Goal: Obtain resource: Obtain resource

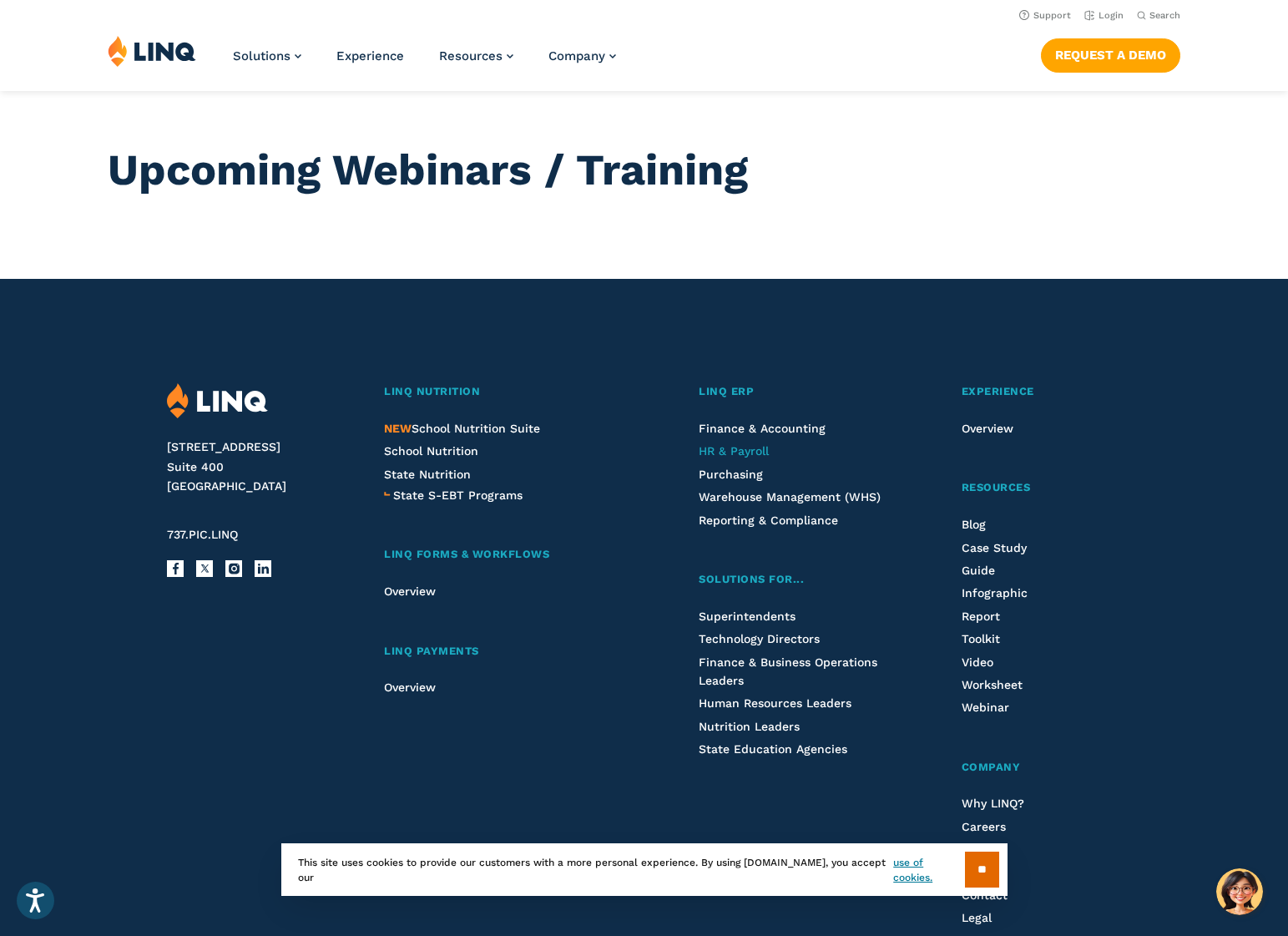
click at [757, 453] on span "HR & Payroll" at bounding box center [733, 451] width 70 height 13
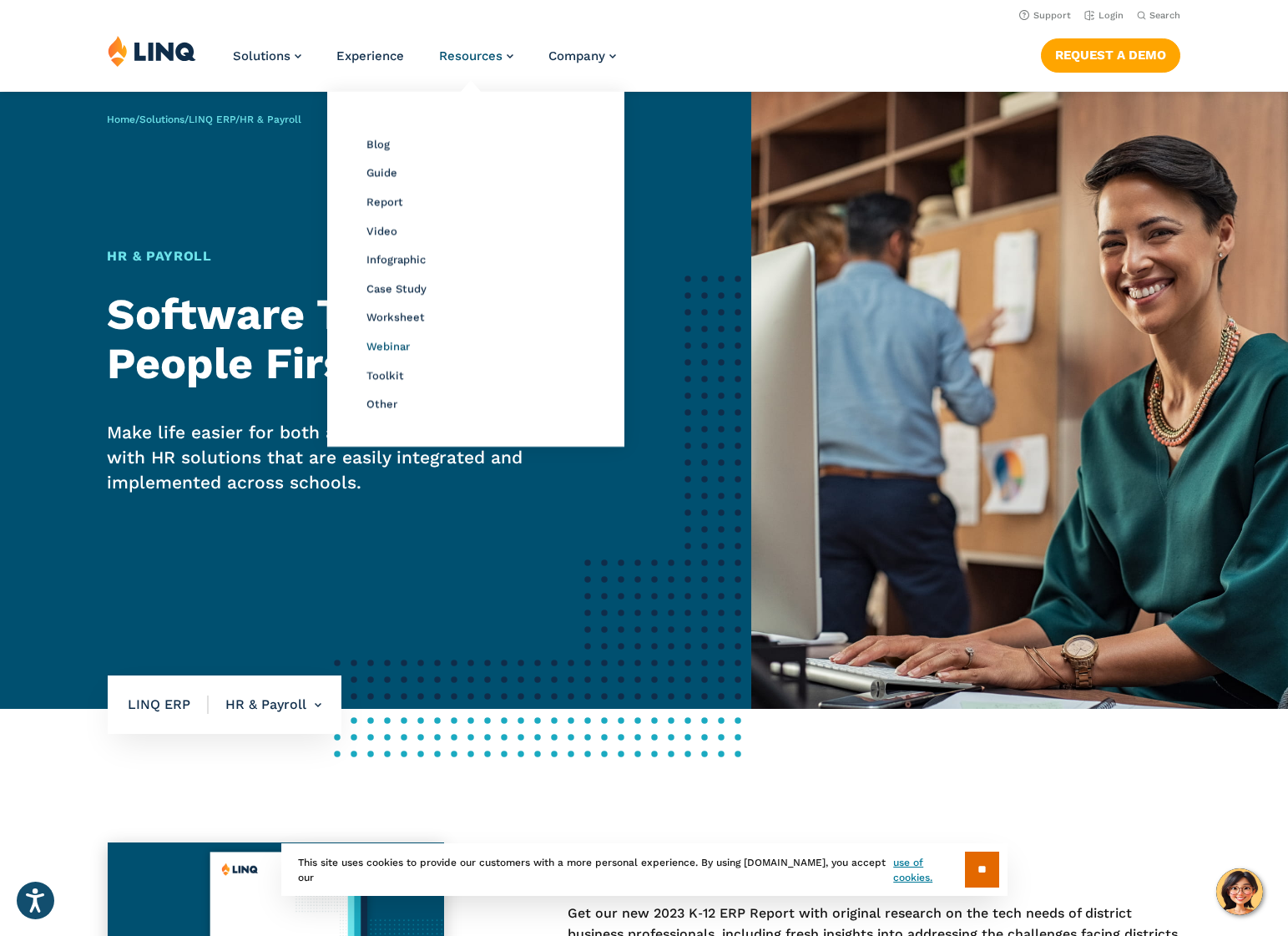
click at [395, 346] on span "Webinar" at bounding box center [388, 346] width 43 height 12
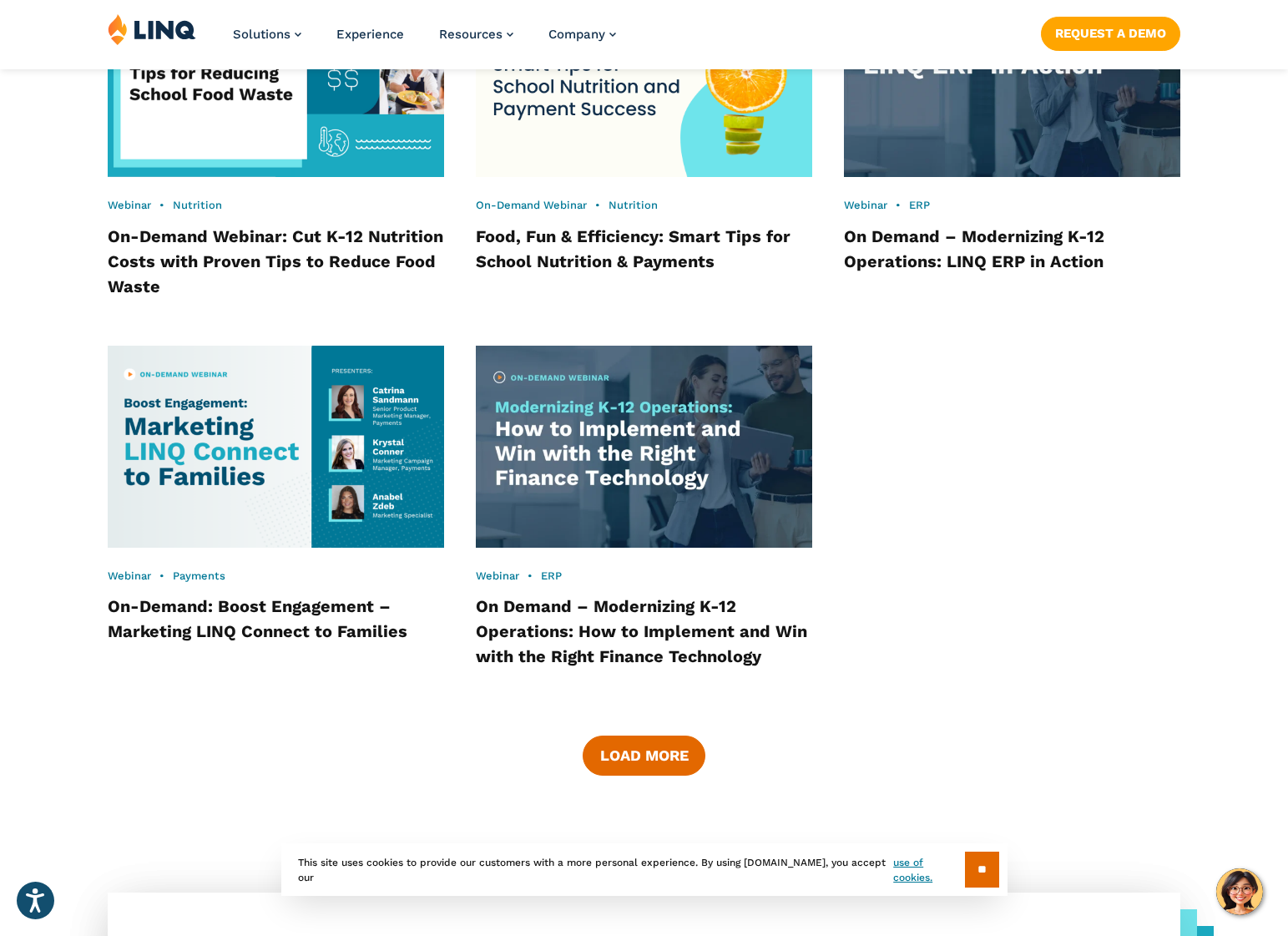
scroll to position [2390, 0]
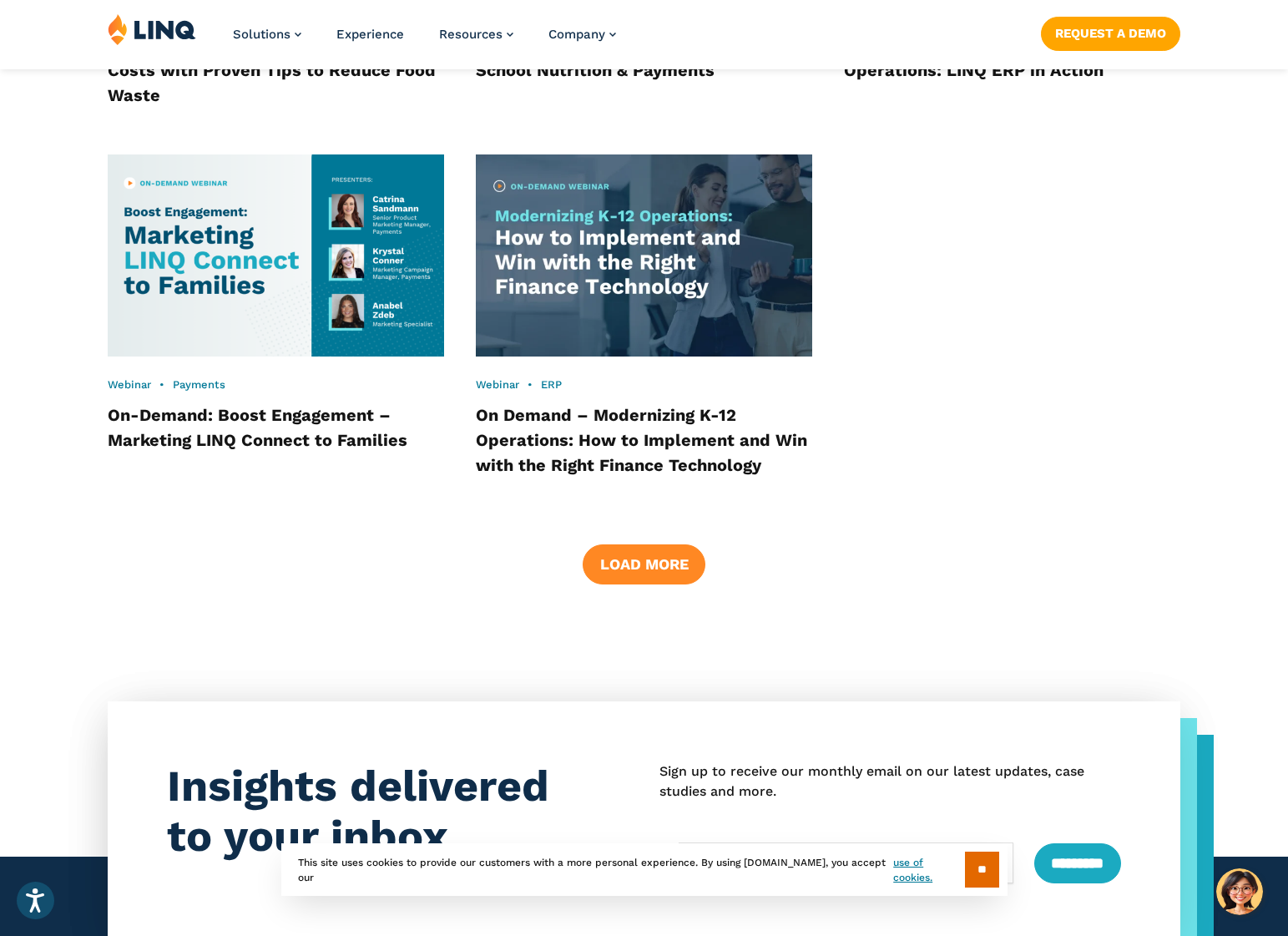
click at [654, 545] on button "Load More" at bounding box center [643, 565] width 122 height 41
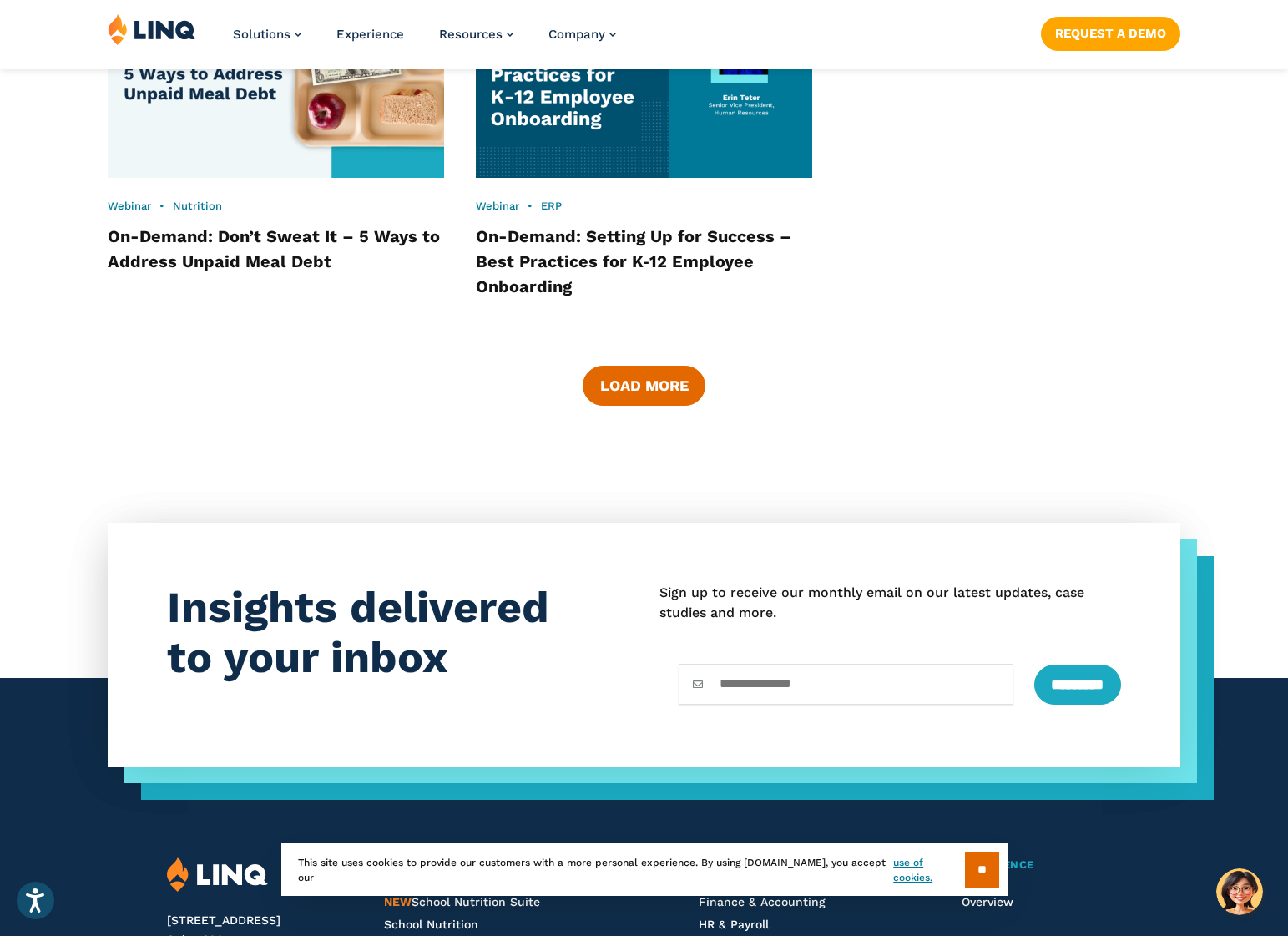
scroll to position [3977, 0]
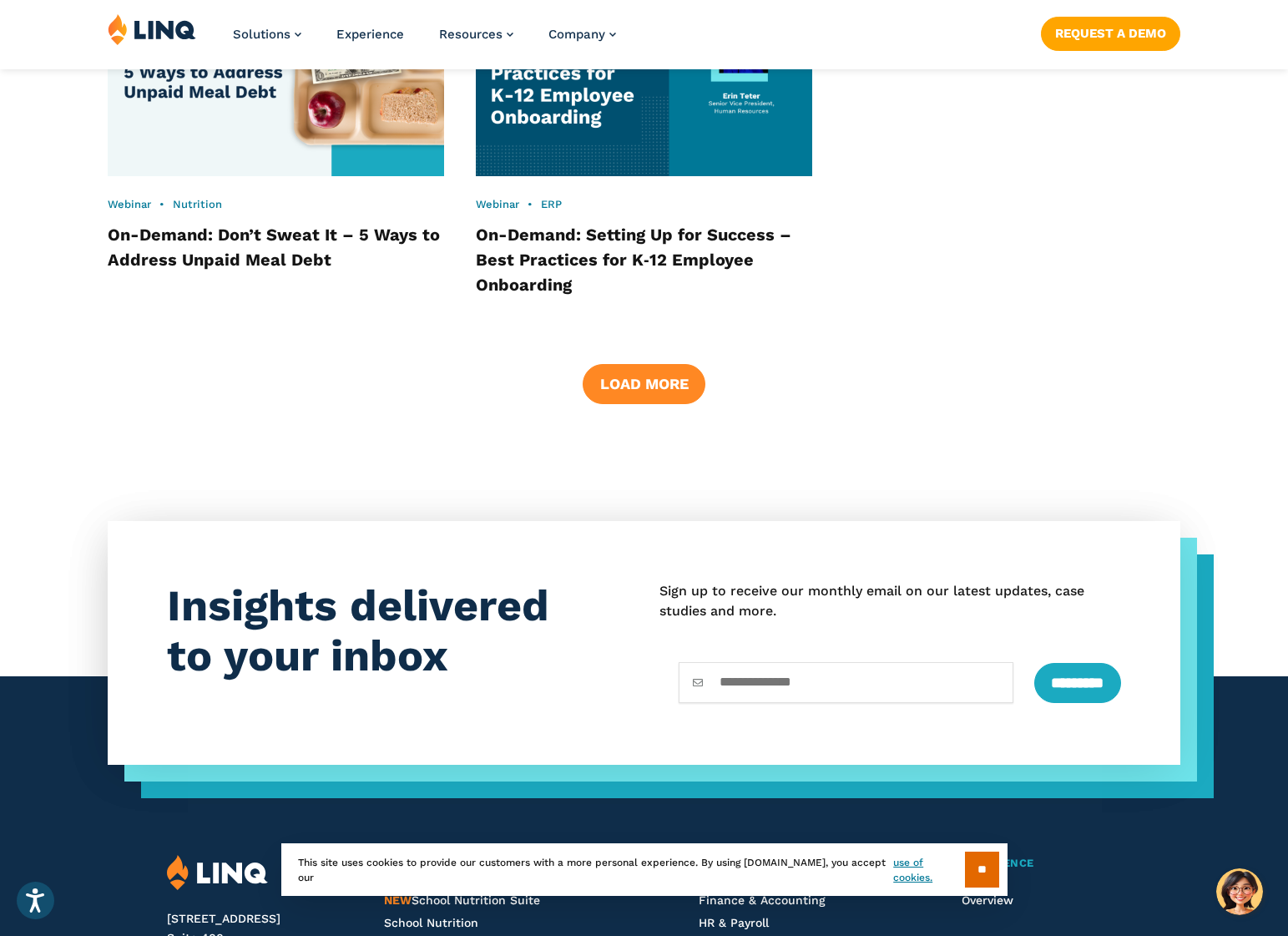
click at [673, 367] on button "Load More" at bounding box center [643, 384] width 122 height 41
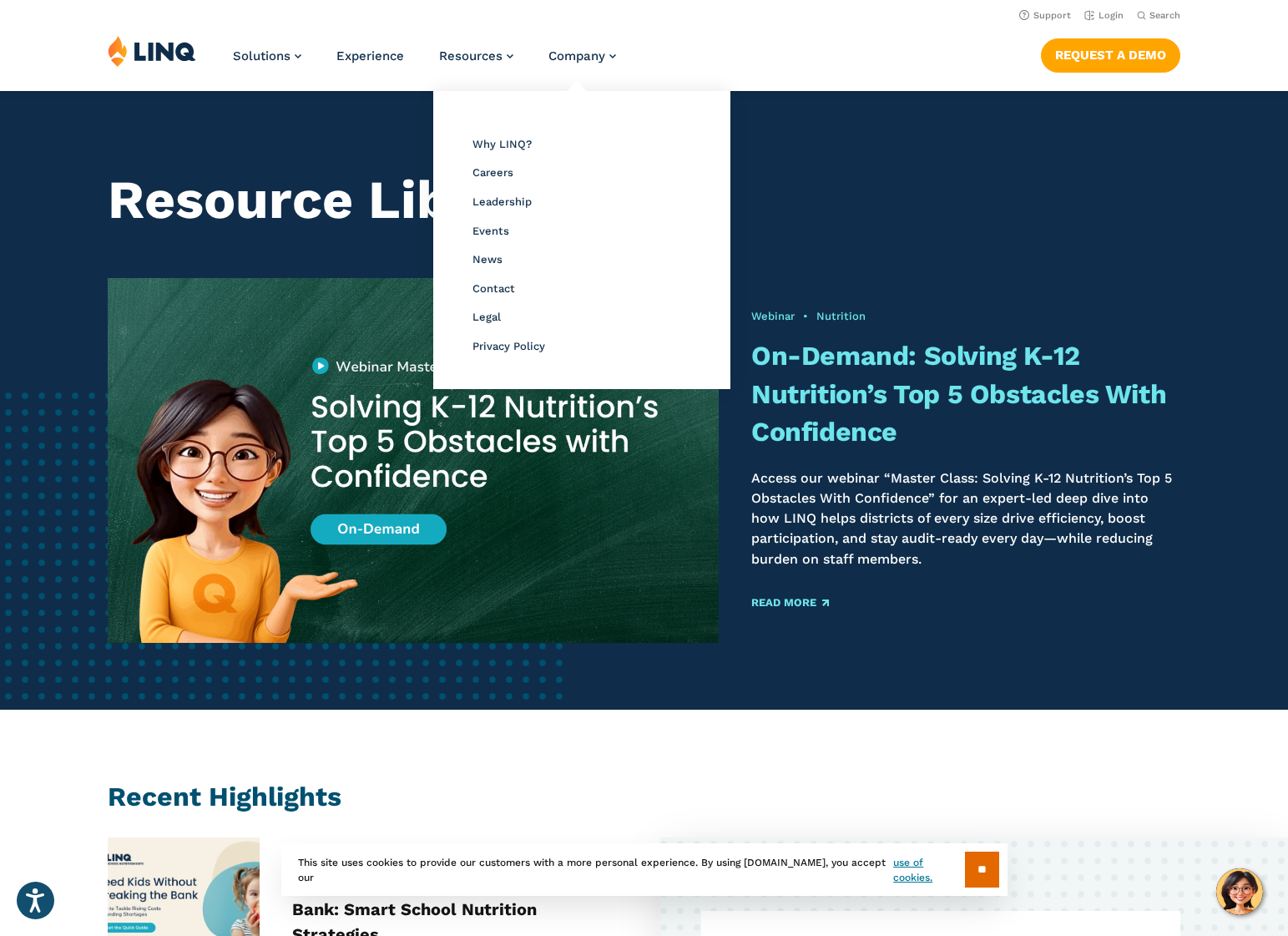
scroll to position [0, 0]
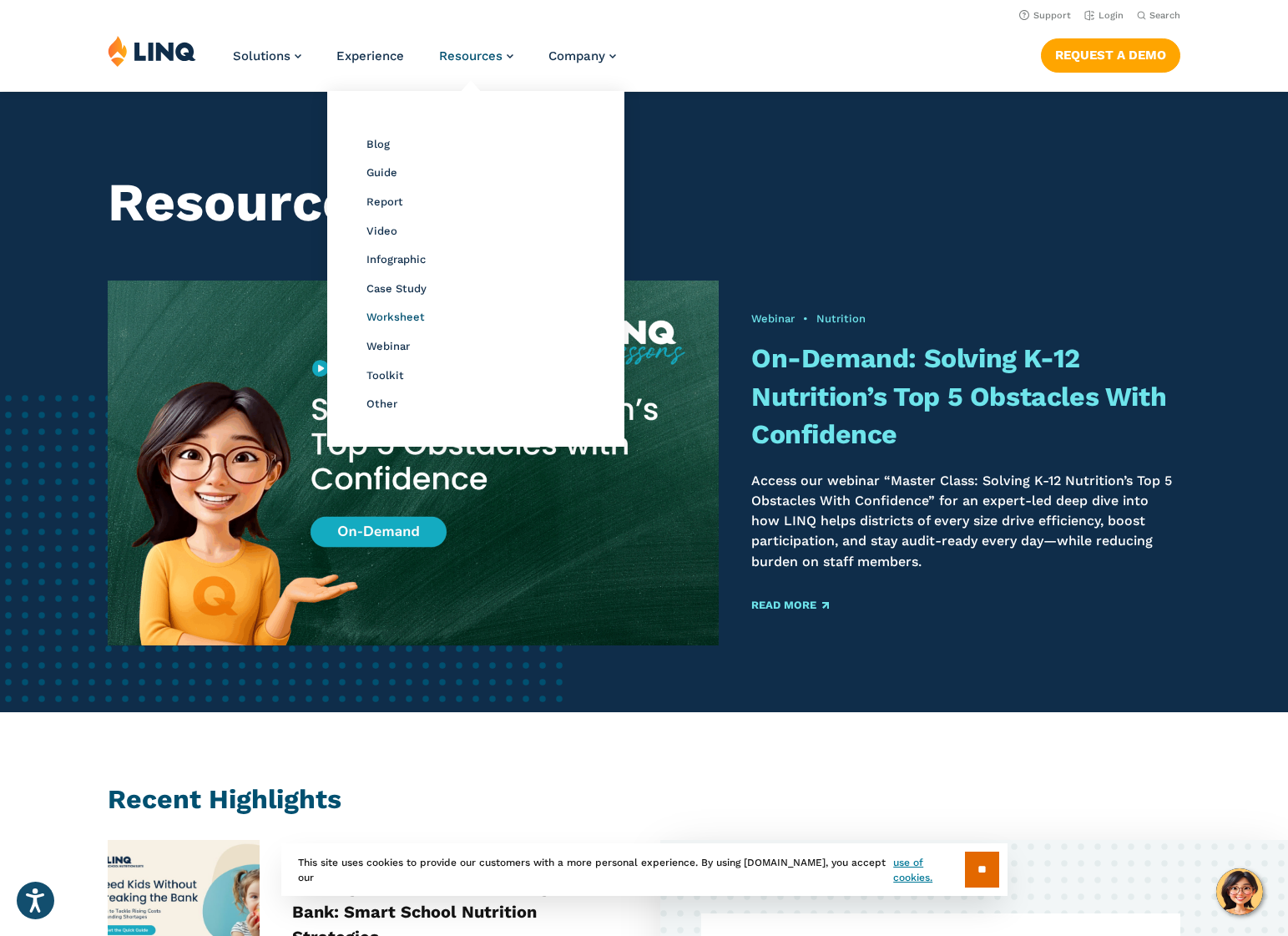
click at [385, 323] on span "Worksheet" at bounding box center [396, 317] width 58 height 12
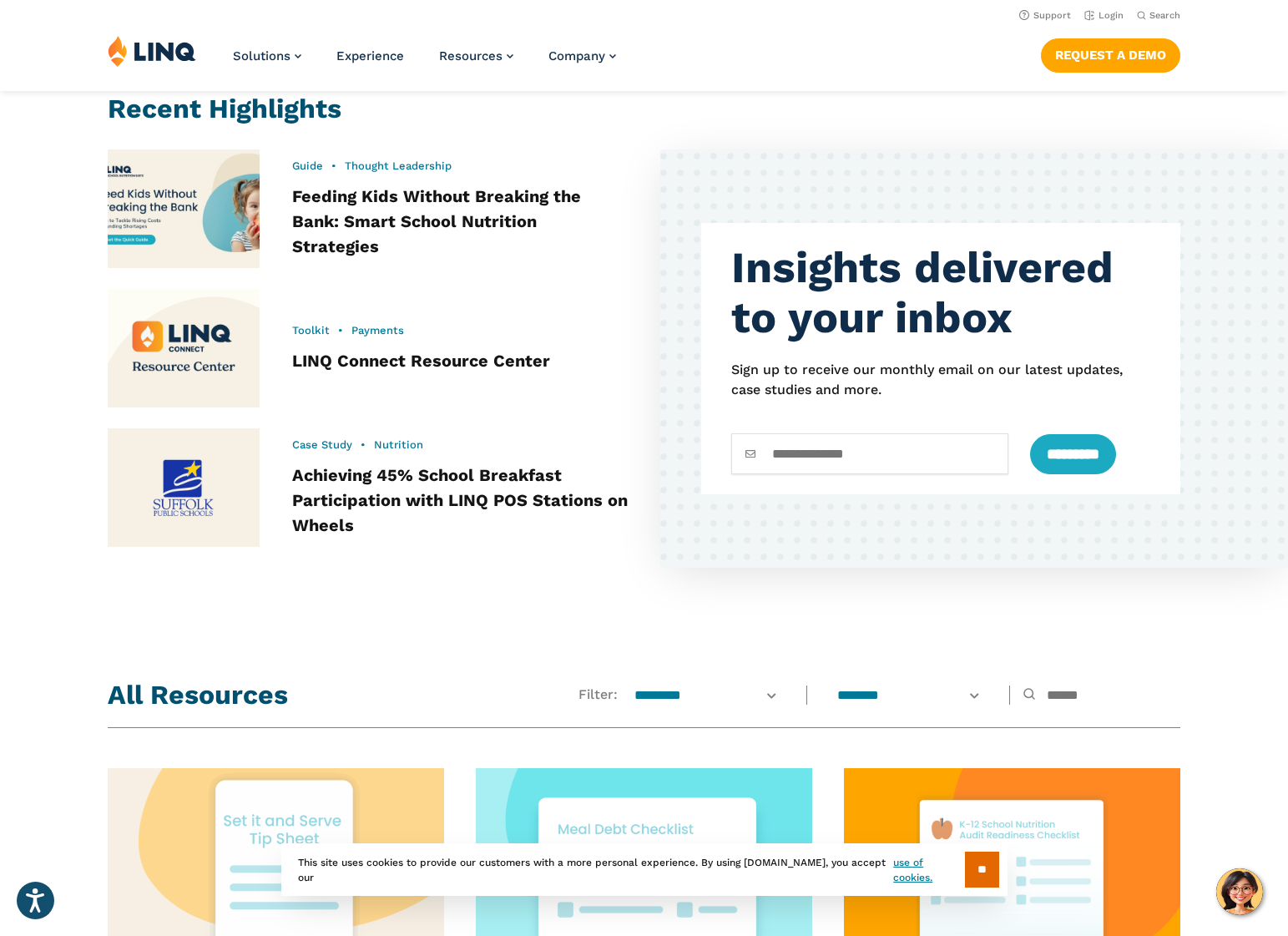
scroll to position [470, 0]
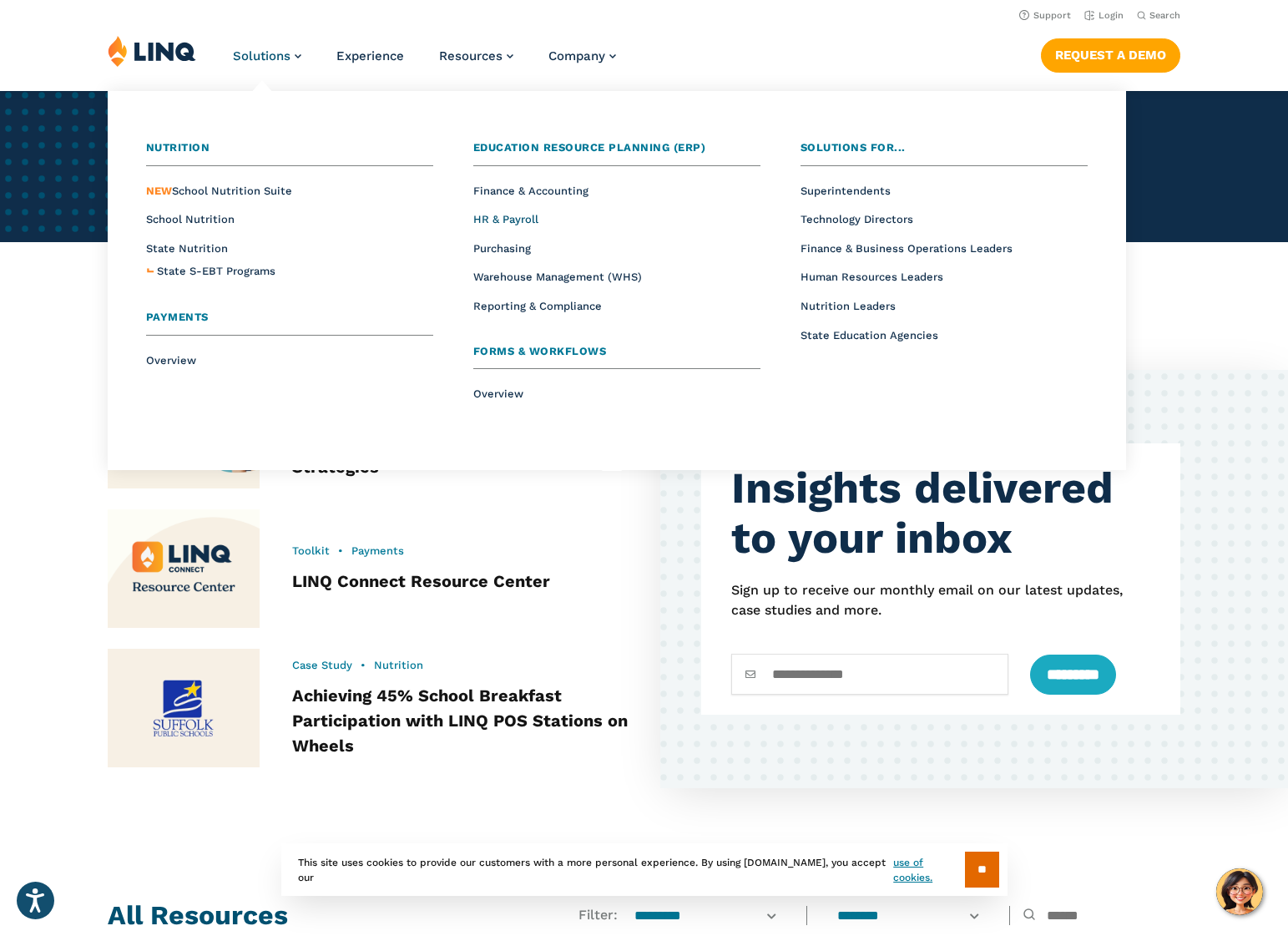
click at [513, 216] on span "HR & Payroll" at bounding box center [505, 219] width 65 height 12
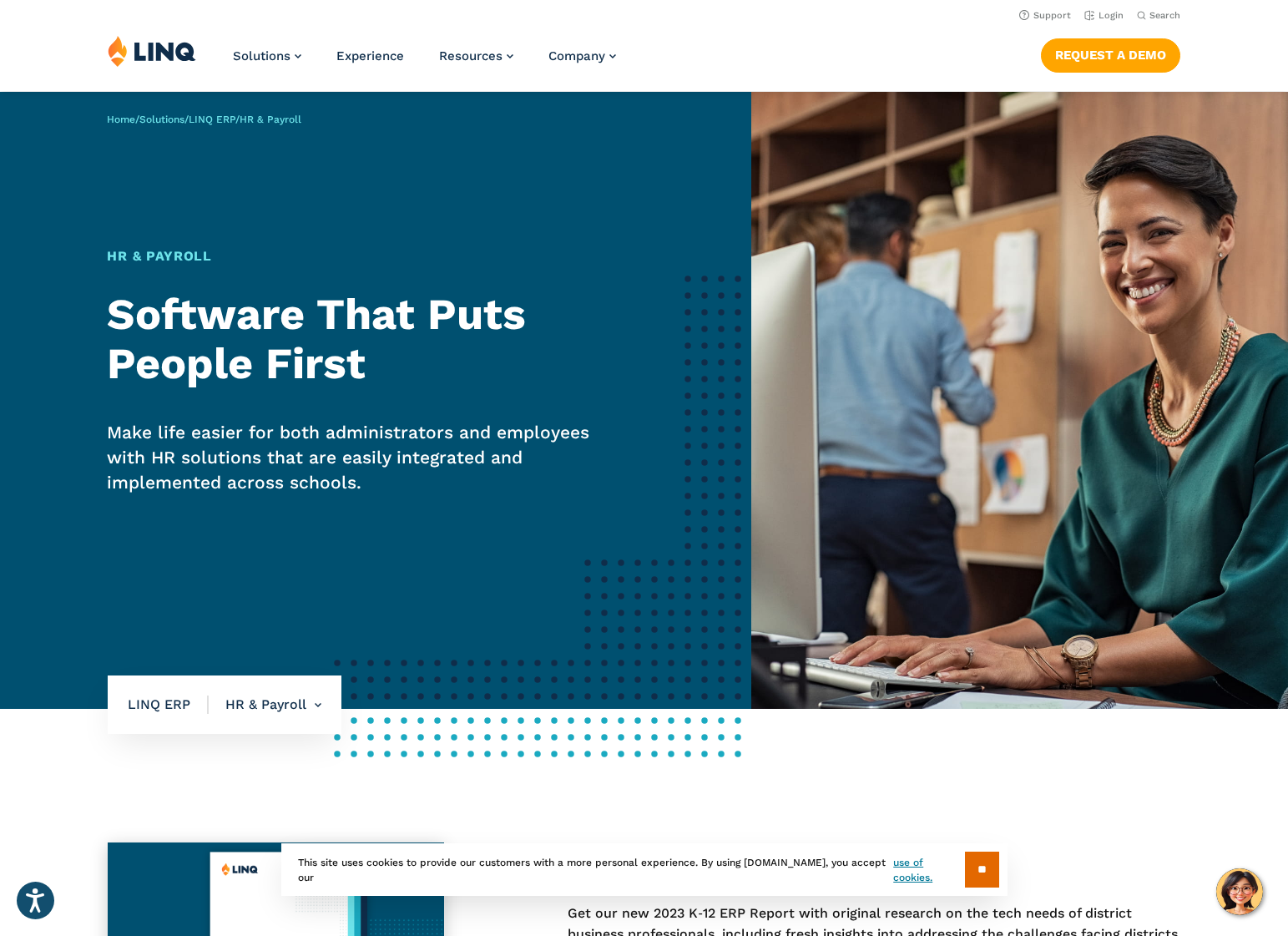
scroll to position [334, 0]
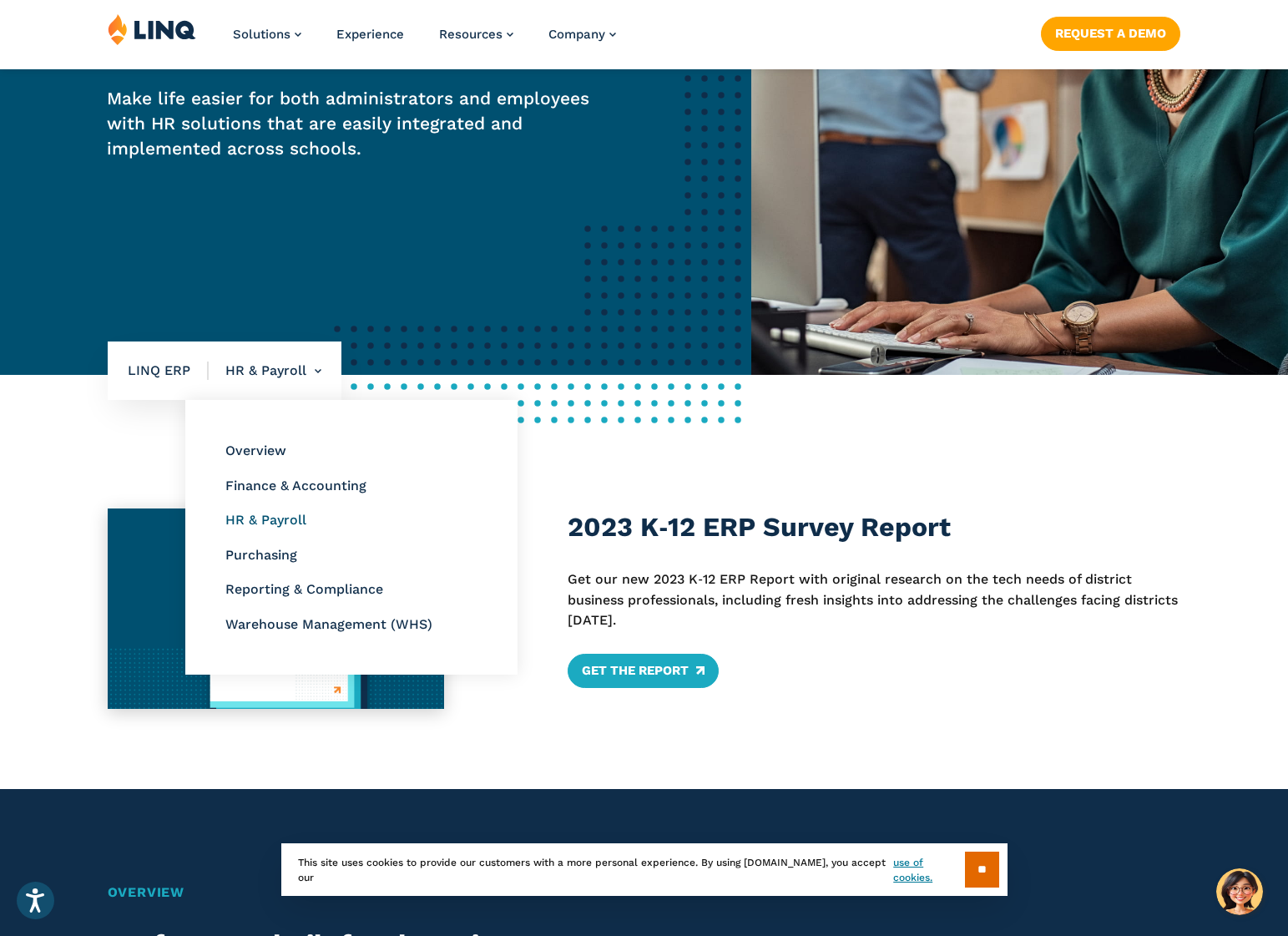
click at [262, 513] on link "HR & Payroll" at bounding box center [266, 519] width 81 height 16
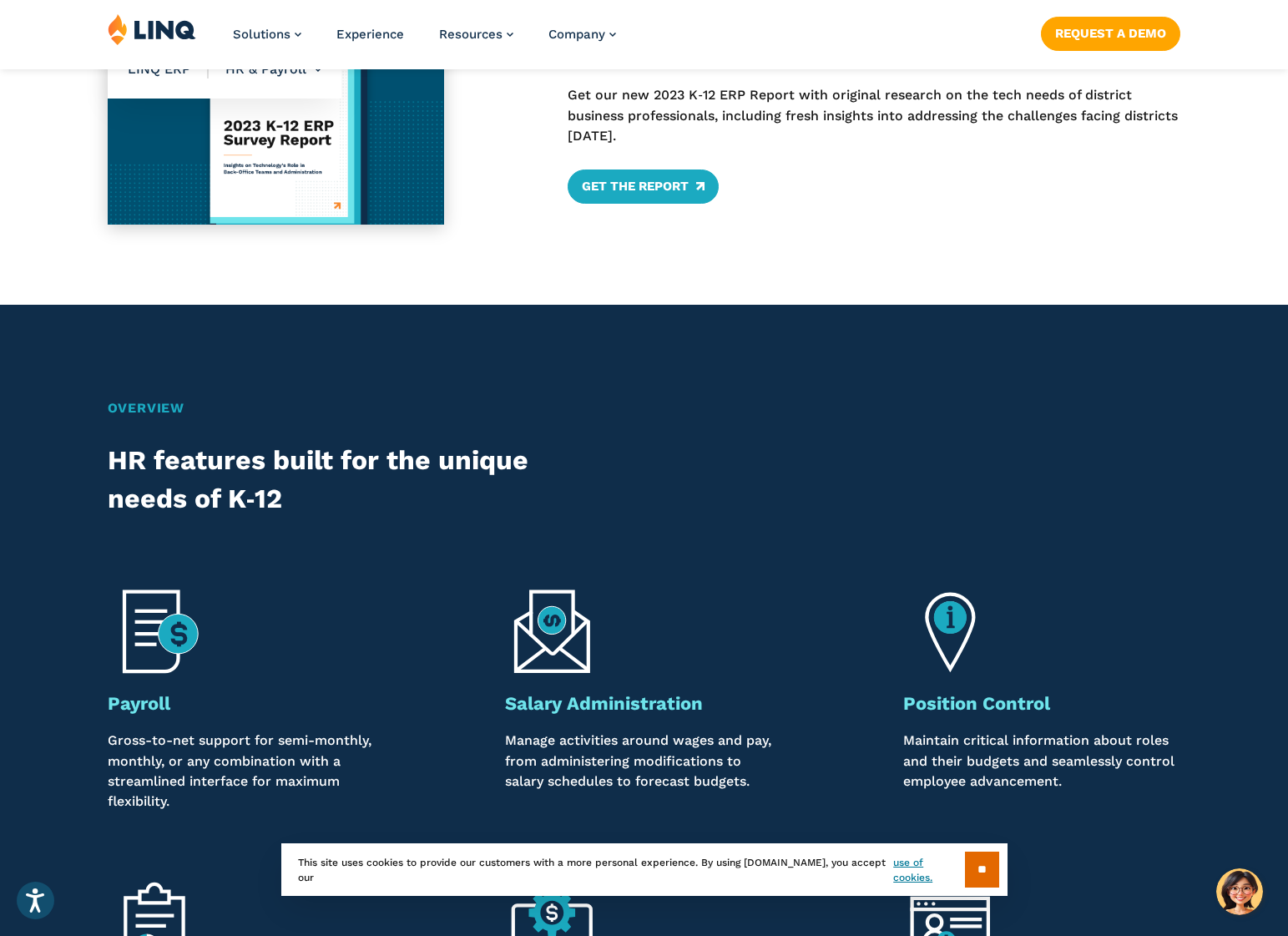
scroll to position [1002, 0]
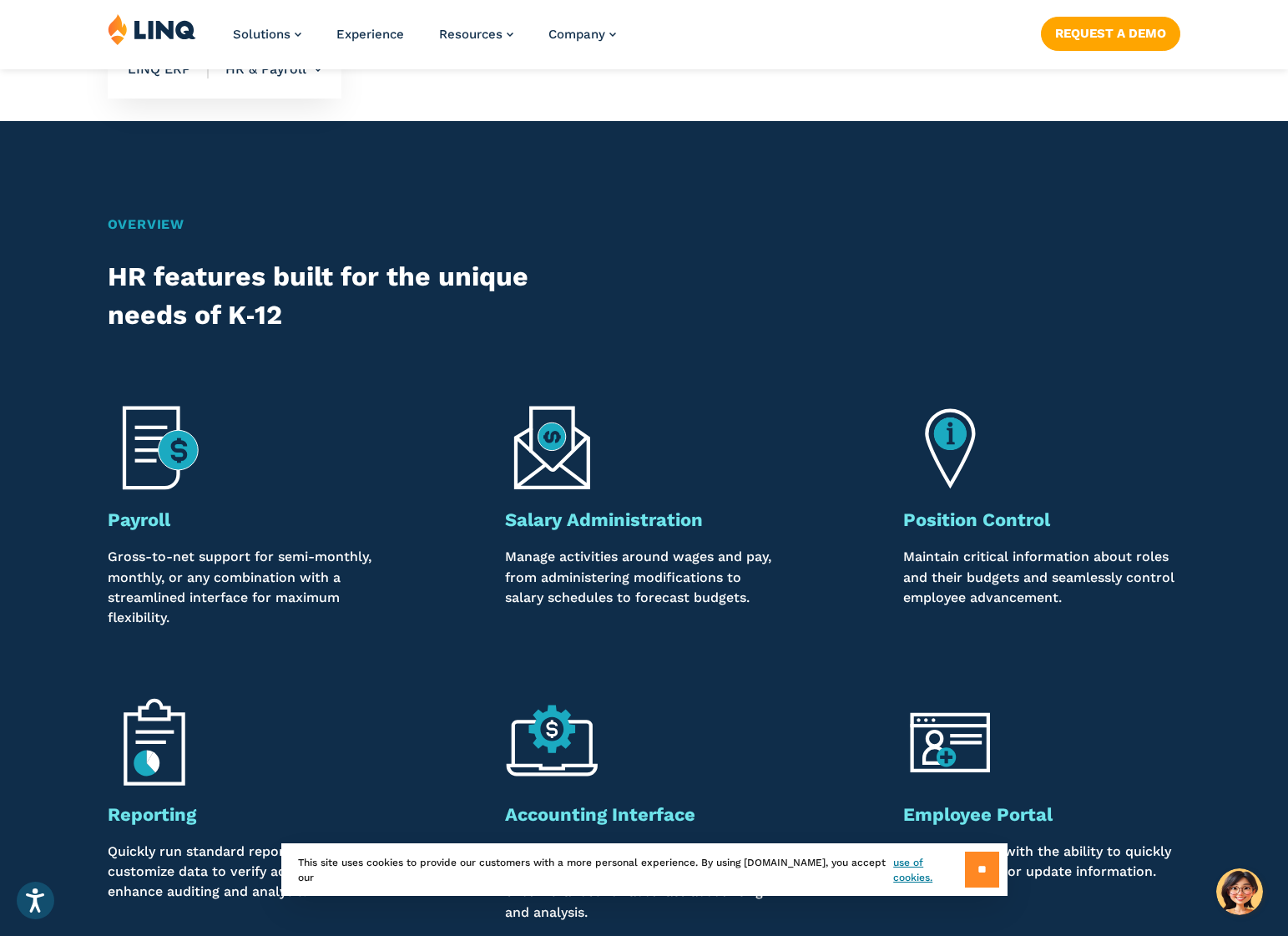
click at [988, 874] on input "**" at bounding box center [982, 870] width 34 height 36
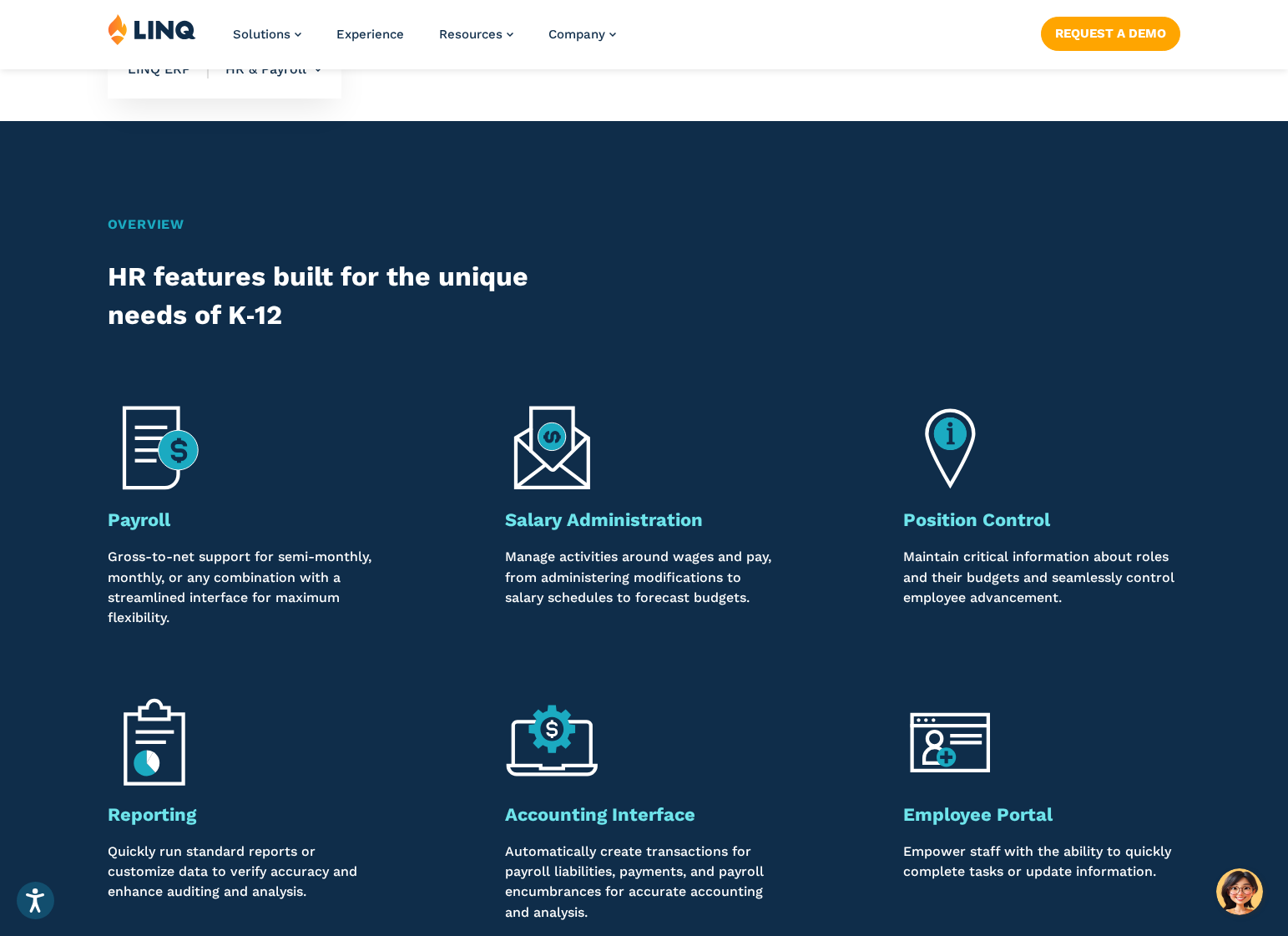
click at [139, 458] on img at bounding box center [155, 448] width 94 height 94
click at [253, 581] on p "Gross-to-net support for semi-monthly, monthly, or any combination with a strea…" at bounding box center [246, 587] width 277 height 81
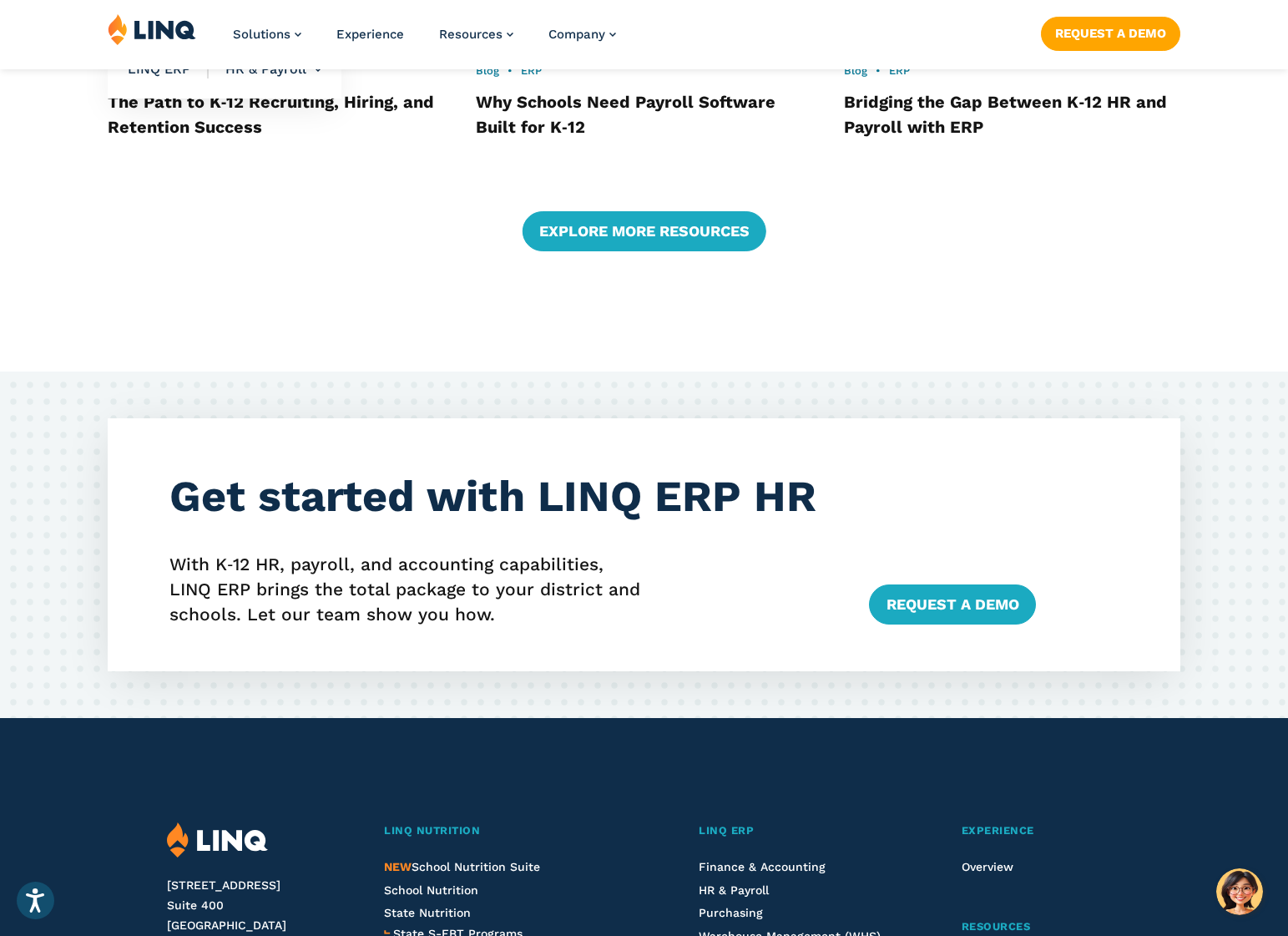
scroll to position [2839, 0]
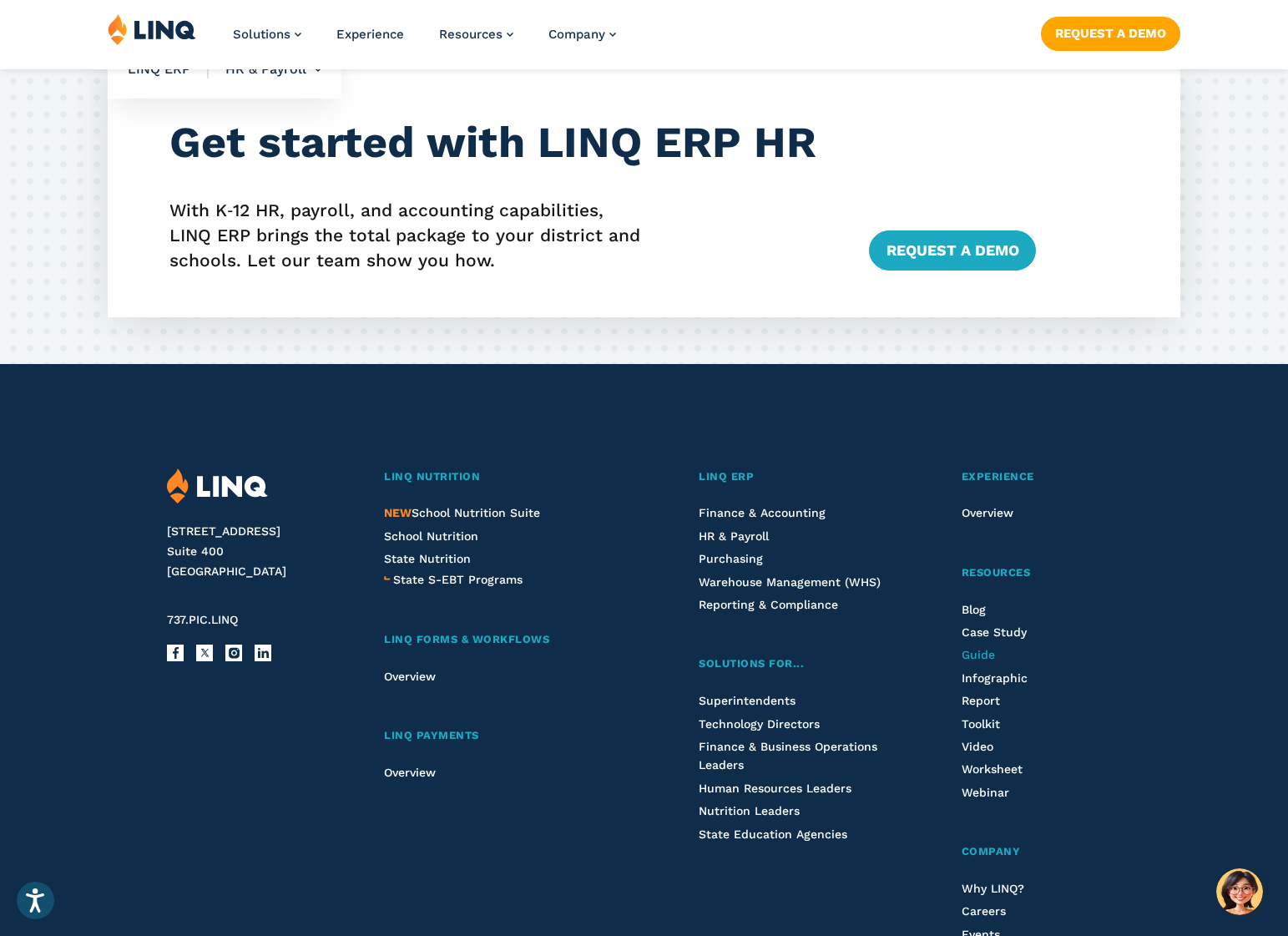
click at [980, 654] on span "Guide" at bounding box center [977, 654] width 33 height 13
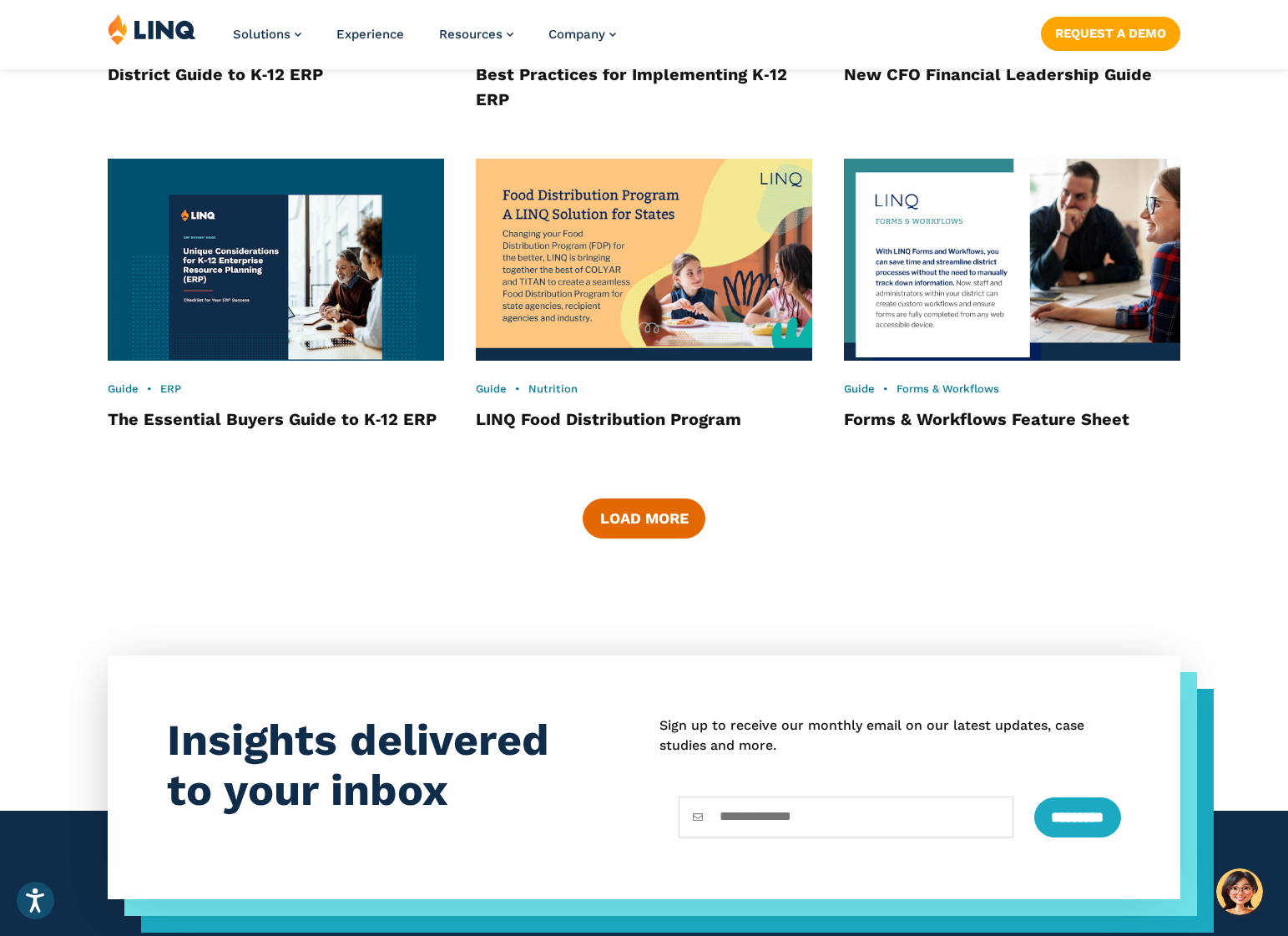
scroll to position [2390, 0]
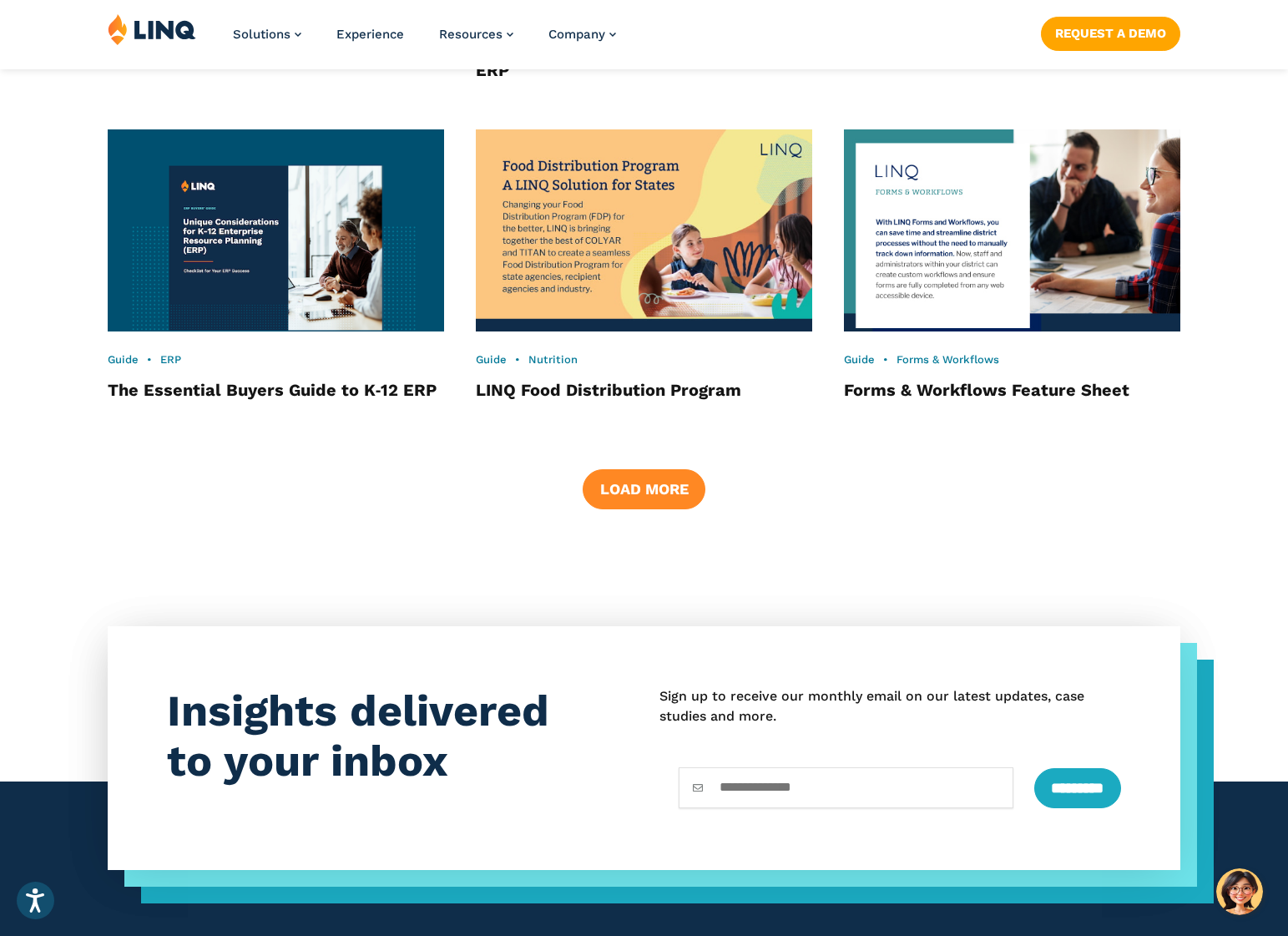
click at [628, 494] on button "Load More" at bounding box center [643, 489] width 122 height 41
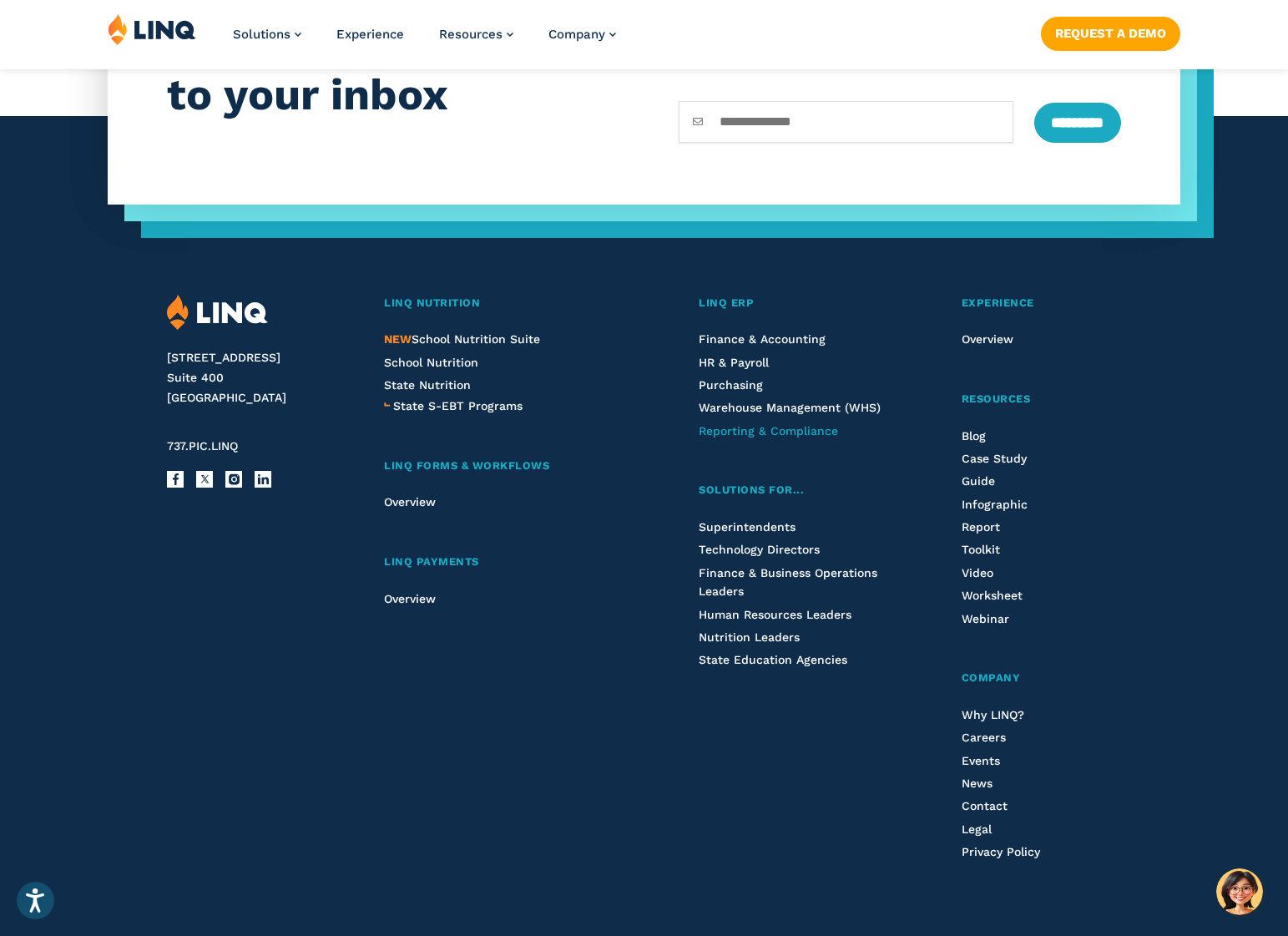
scroll to position [4144, 0]
